Goal: Information Seeking & Learning: Understand process/instructions

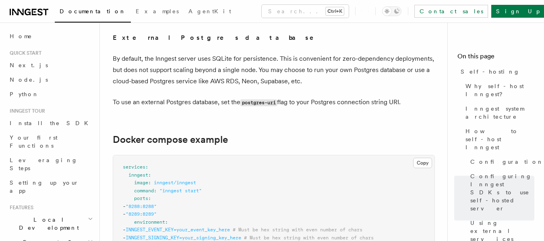
scroll to position [2207, 0]
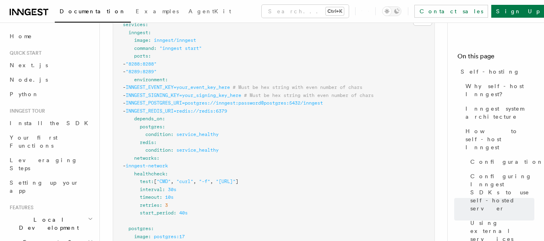
click at [184, 85] on span "INNGEST_EVENT_KEY=your_event_key_here" at bounding box center [178, 88] width 104 height 6
copy span "INNGEST_EVENT_KEY"
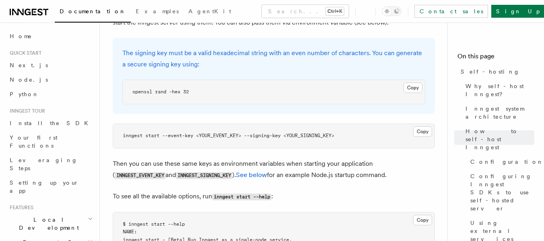
scroll to position [1200, 0]
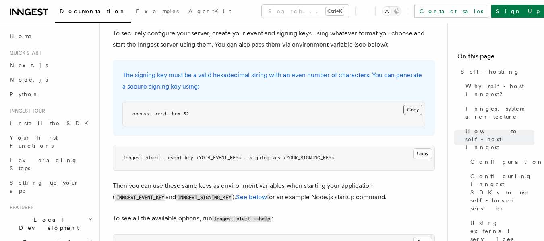
click at [407, 105] on button "Copy Copied" at bounding box center [413, 110] width 19 height 10
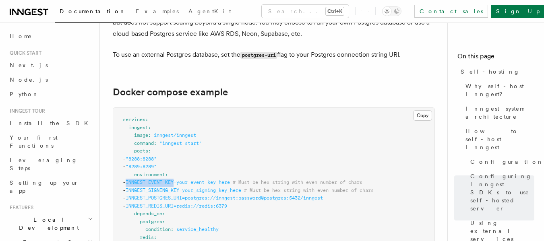
scroll to position [2126, 0]
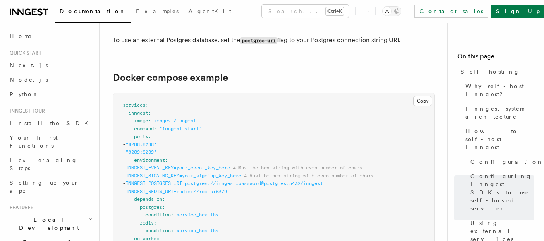
copy span "INNGEST_SIGNING_KEY"
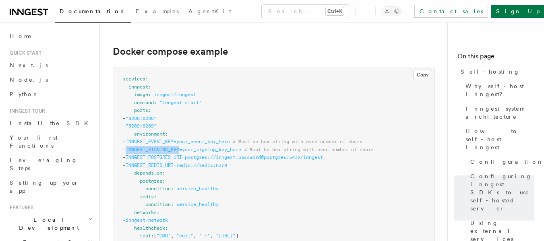
scroll to position [2166, 0]
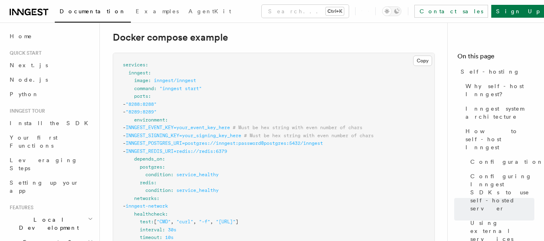
click at [191, 141] on span "INNGEST_POSTGRES_URI=postgres://inngest:password@postgres:5432/inngest" at bounding box center [224, 144] width 197 height 6
copy span "INNGEST_POSTGRES_URI"
click at [174, 149] on span "INNGEST_REDIS_URI=redis://redis:6379" at bounding box center [176, 152] width 101 height 6
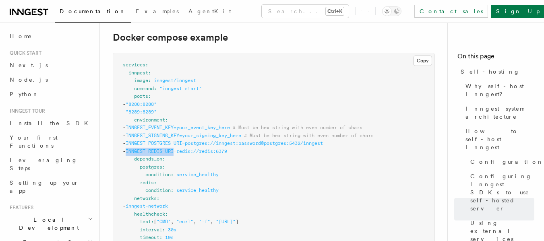
click at [174, 149] on span "INNGEST_REDIS_URI=redis://redis:6379" at bounding box center [176, 152] width 101 height 6
copy span "INNGEST_REDIS_URI"
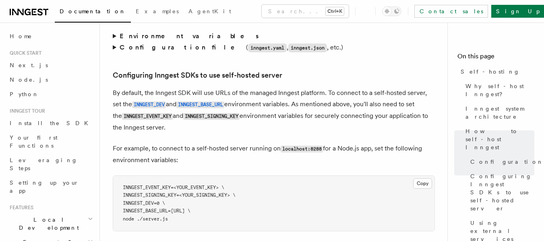
scroll to position [1723, 0]
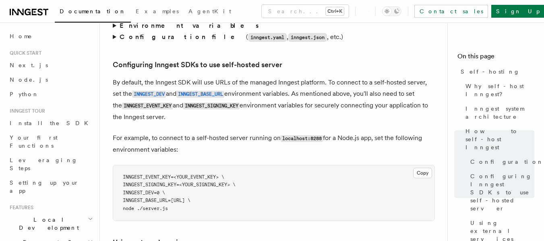
click at [158, 198] on span "INNGEST_BASE_URL=[URL] \" at bounding box center [157, 201] width 68 height 6
copy span "INNGEST_BASE_URL"
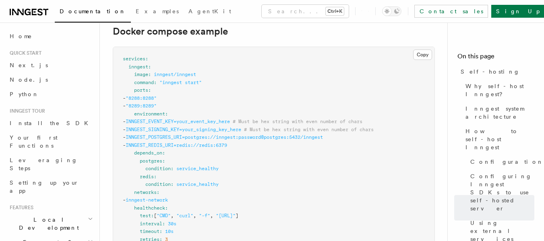
scroll to position [2126, 0]
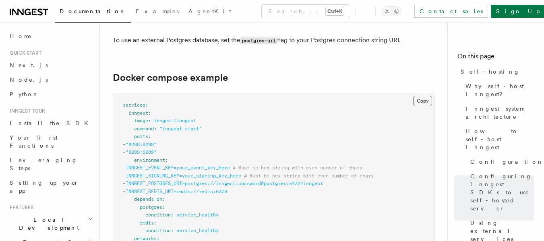
click at [418, 96] on button "Copy Copied" at bounding box center [422, 101] width 19 height 10
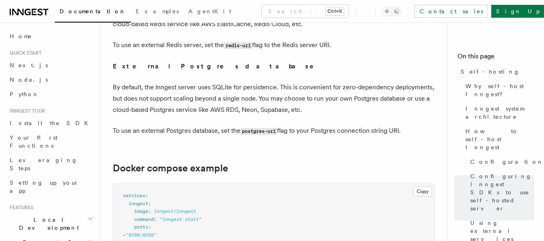
scroll to position [2166, 0]
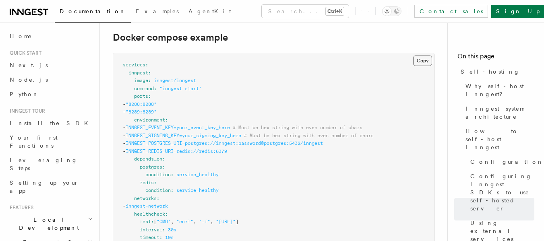
click at [424, 56] on button "Copy Copied" at bounding box center [422, 61] width 19 height 10
